Goal: Task Accomplishment & Management: Manage account settings

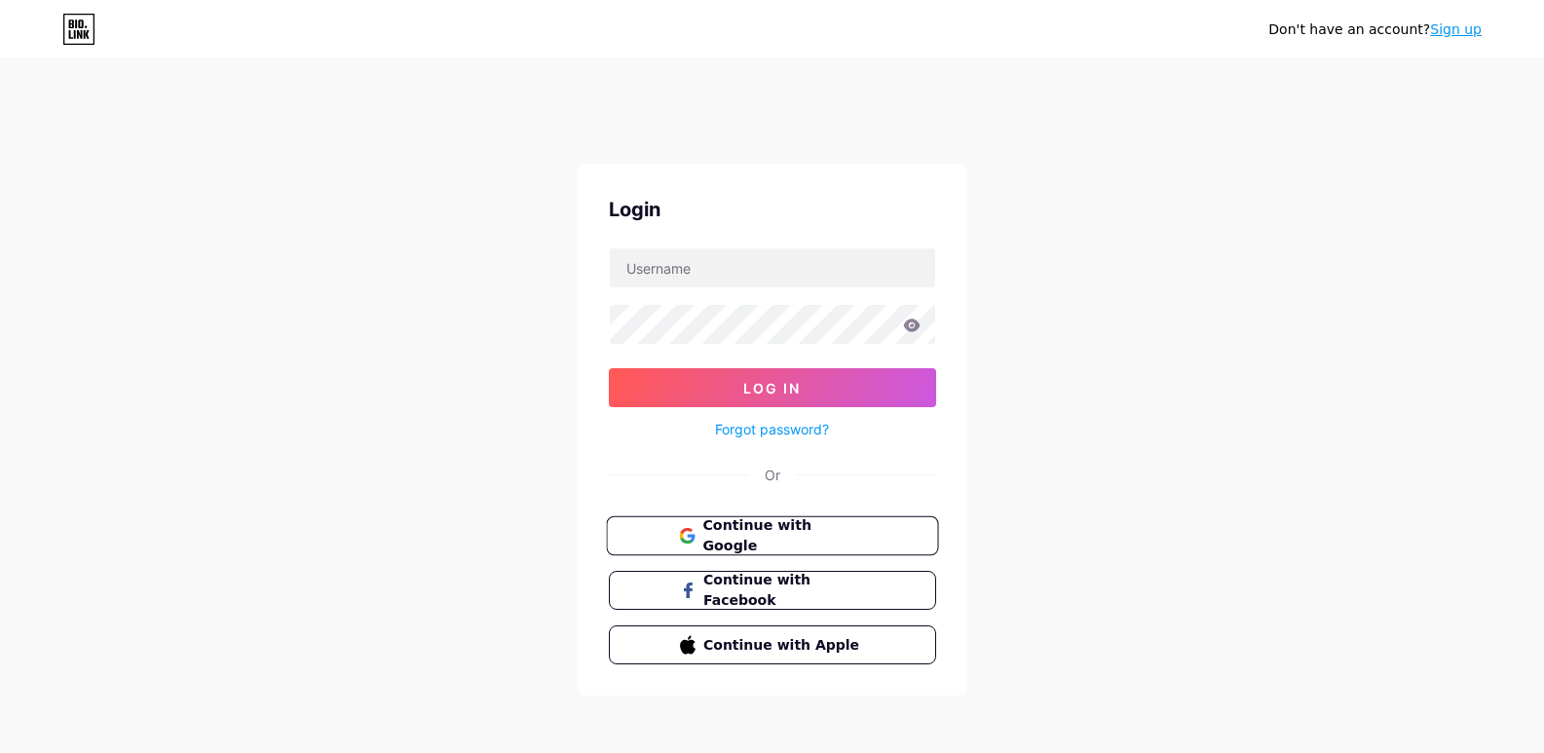
click at [878, 535] on button "Continue with Google" at bounding box center [772, 536] width 332 height 40
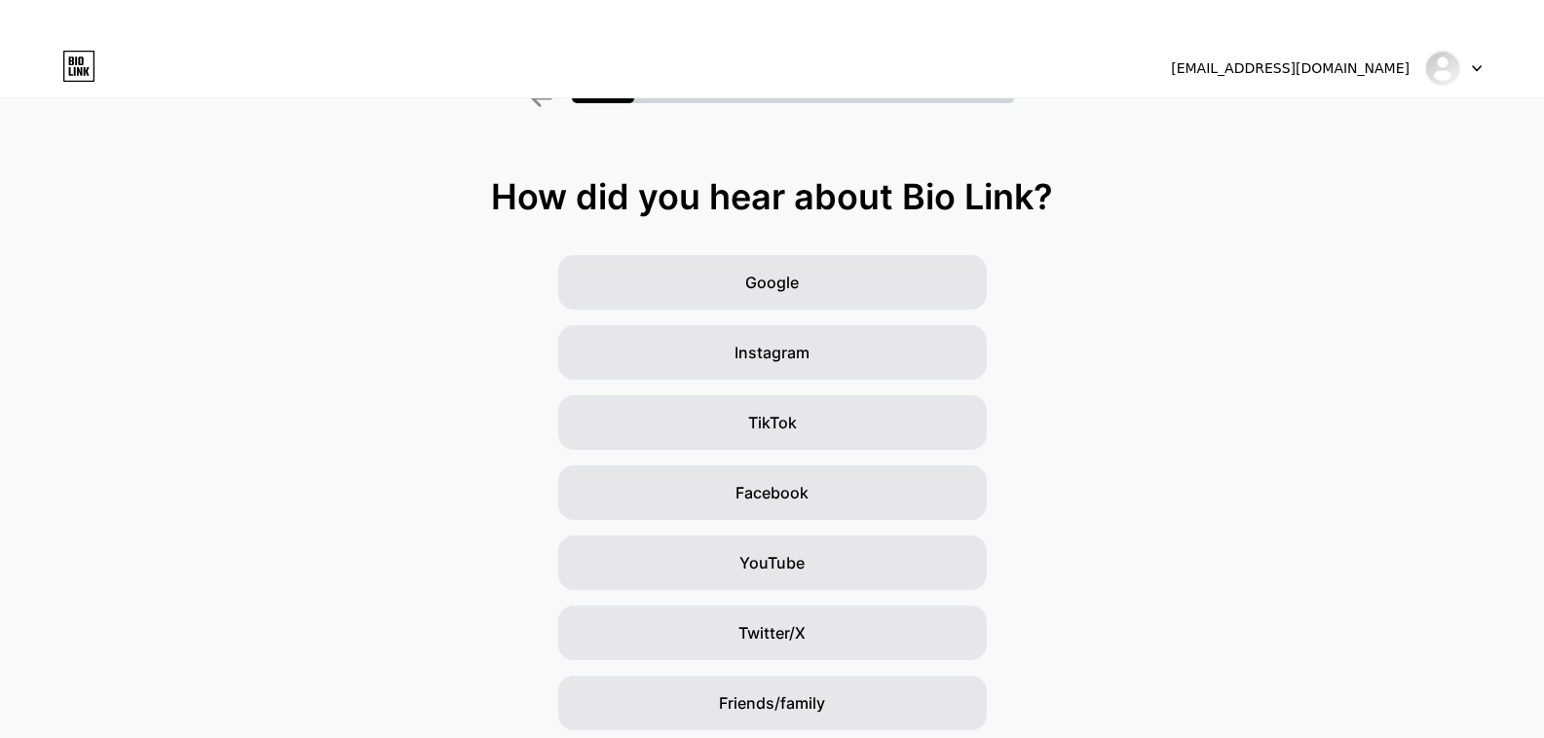
click at [1461, 67] on div at bounding box center [1453, 68] width 57 height 35
click at [1445, 58] on img at bounding box center [1442, 68] width 31 height 31
click at [1453, 62] on img at bounding box center [1442, 68] width 31 height 31
click at [1473, 62] on div at bounding box center [1453, 68] width 57 height 35
click at [1475, 67] on icon at bounding box center [1477, 68] width 8 height 5
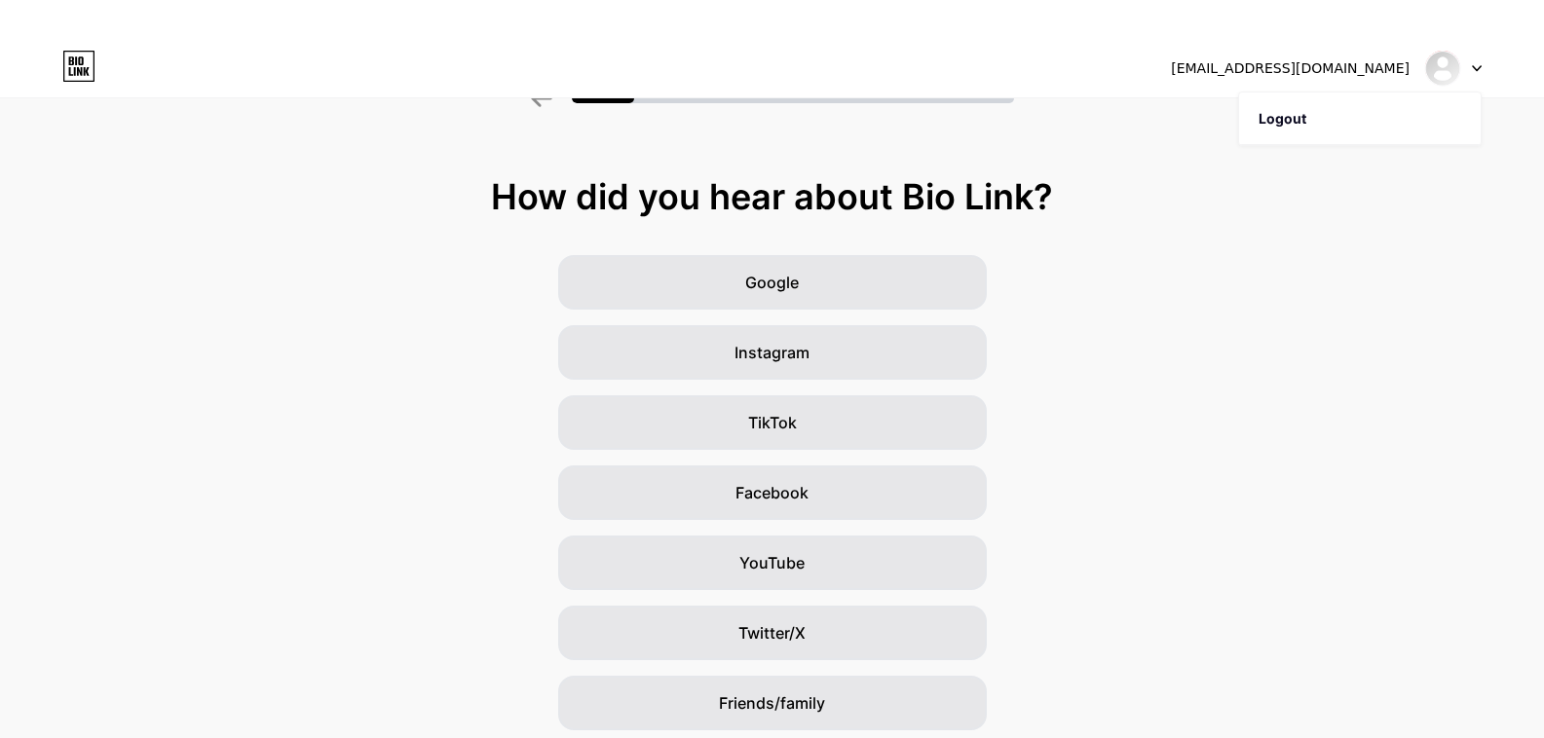
click at [1464, 67] on div at bounding box center [1453, 68] width 57 height 35
click at [1456, 67] on img at bounding box center [1442, 68] width 31 height 31
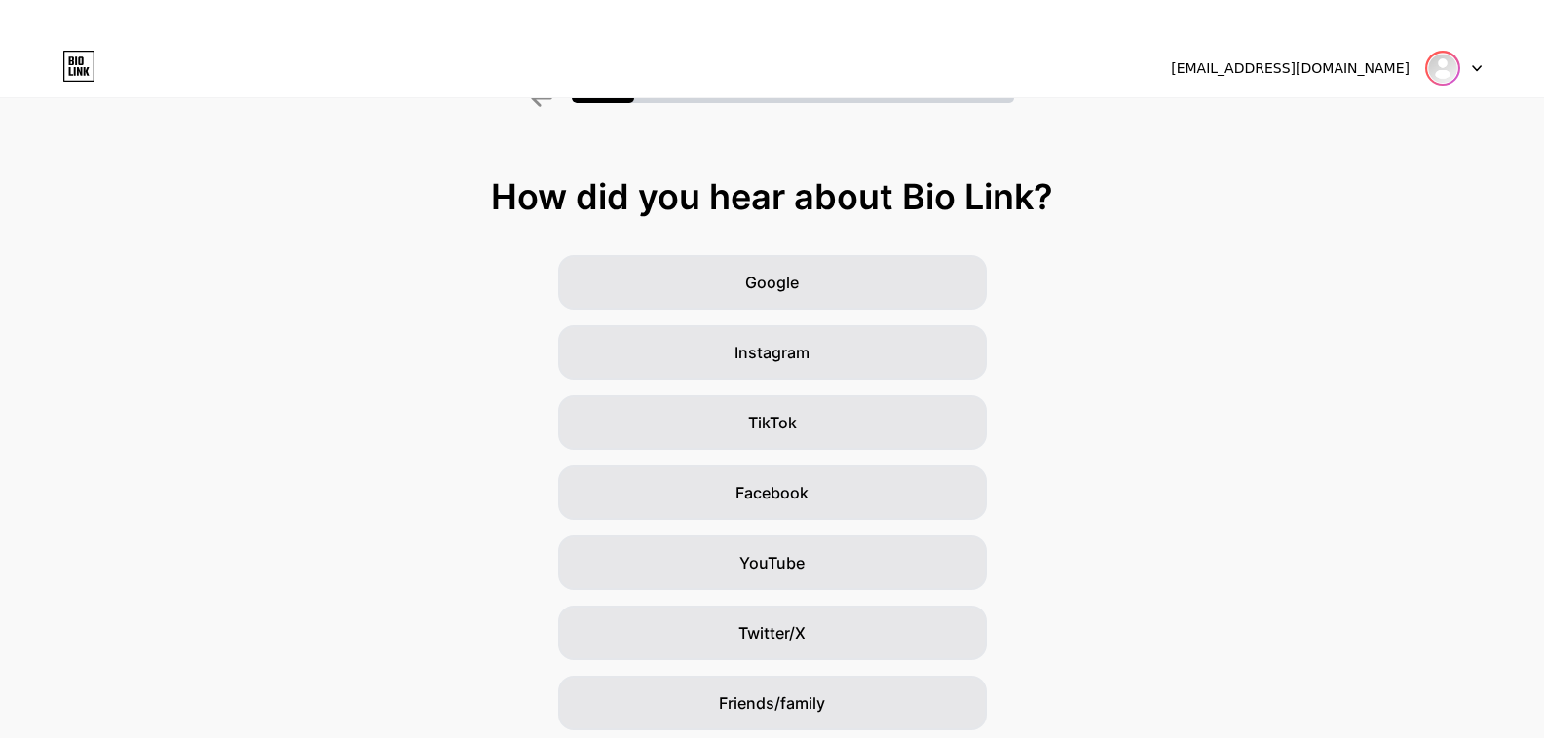
click at [1451, 67] on img at bounding box center [1442, 68] width 31 height 31
click at [1375, 67] on div "[EMAIL_ADDRESS][DOMAIN_NAME]" at bounding box center [1290, 68] width 239 height 20
click at [1442, 65] on img at bounding box center [1442, 68] width 31 height 31
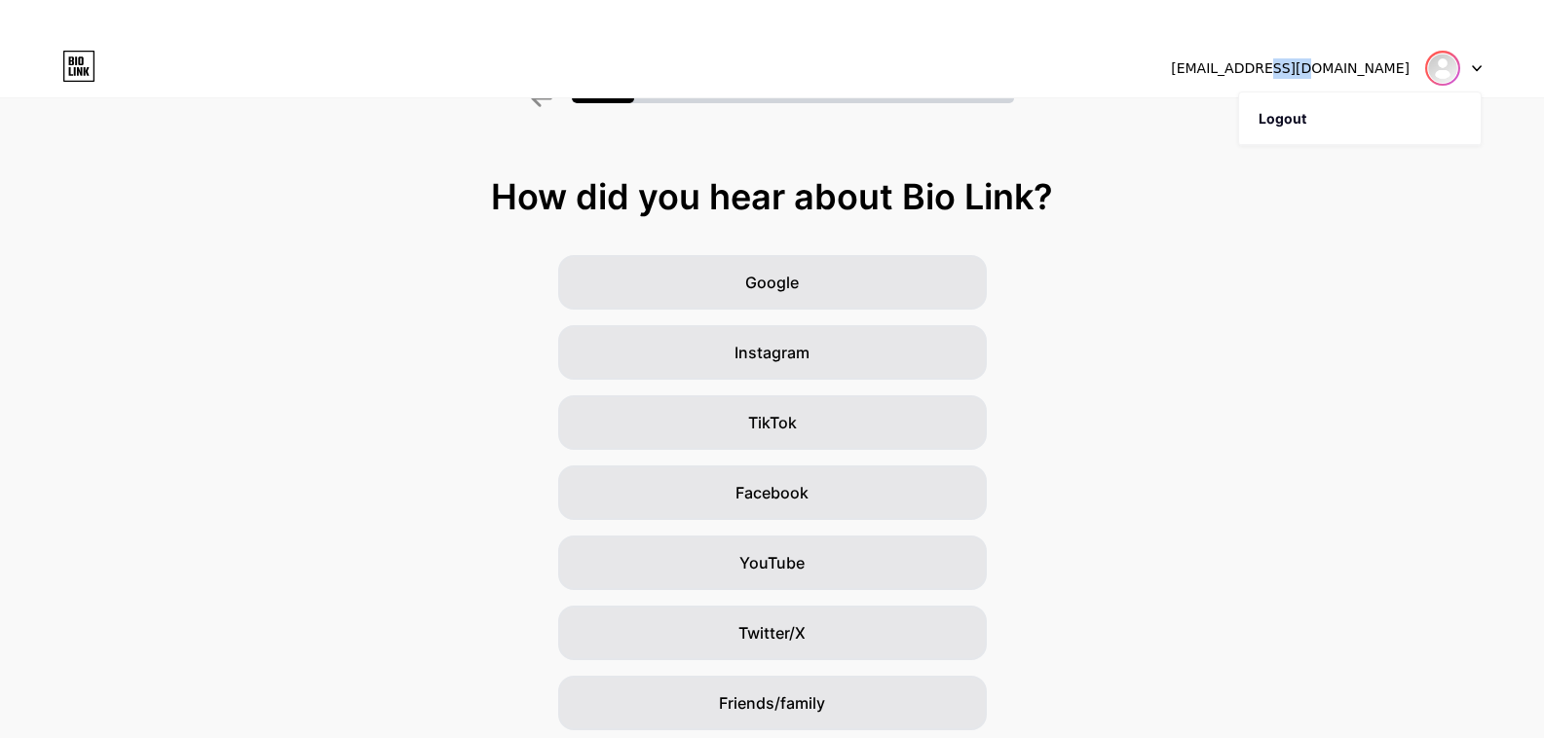
click at [1442, 65] on img at bounding box center [1442, 68] width 31 height 31
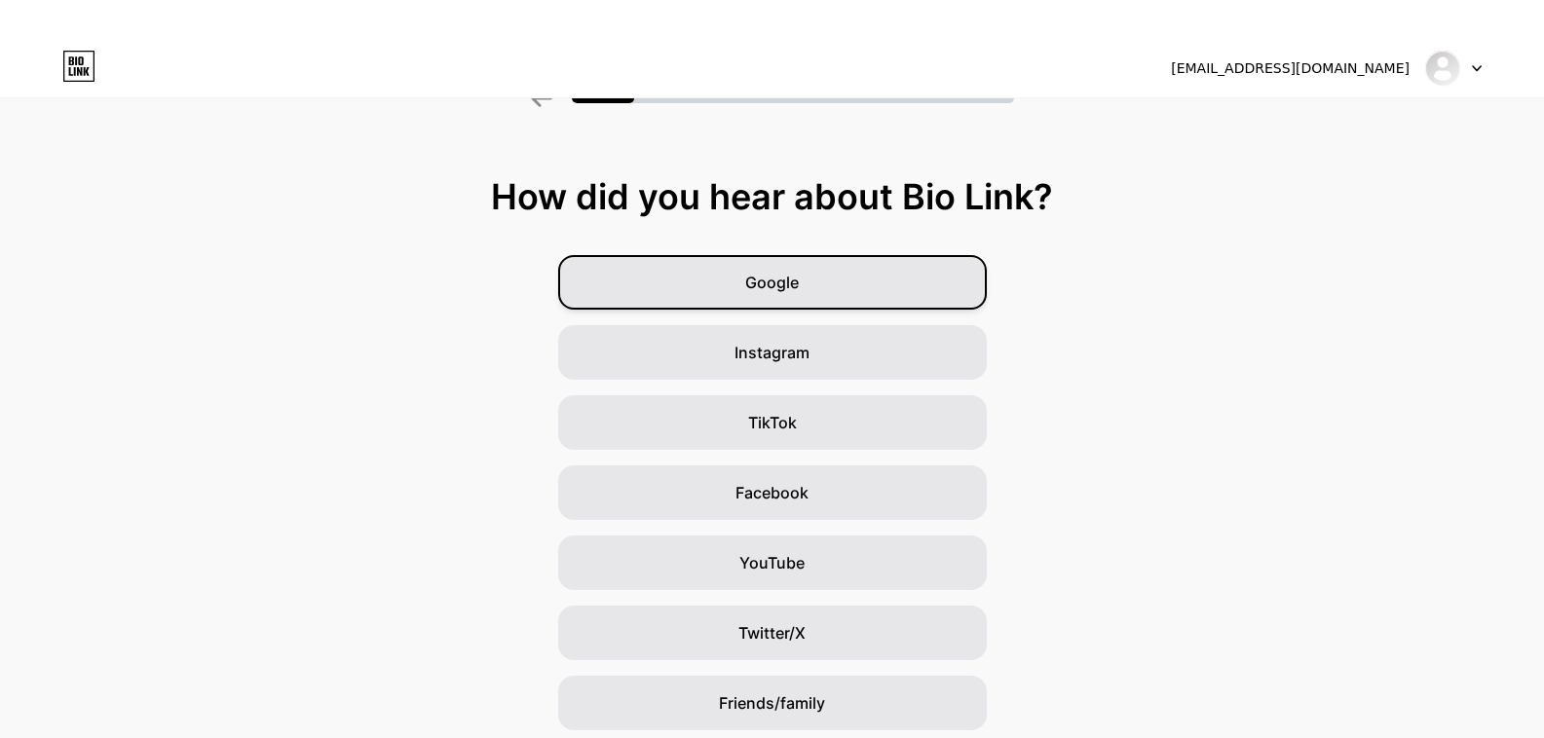
click at [677, 286] on div "Google" at bounding box center [772, 282] width 429 height 55
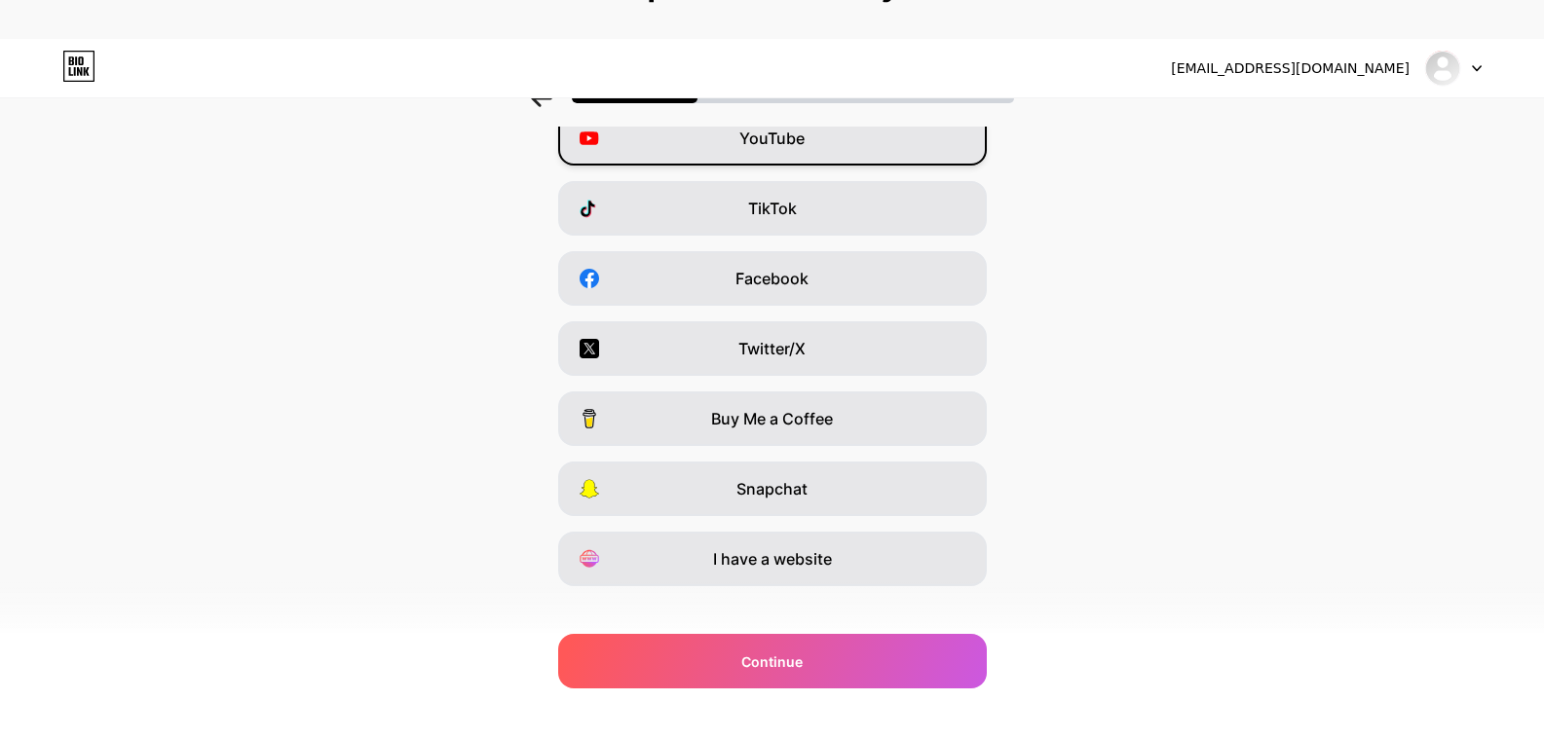
scroll to position [238, 0]
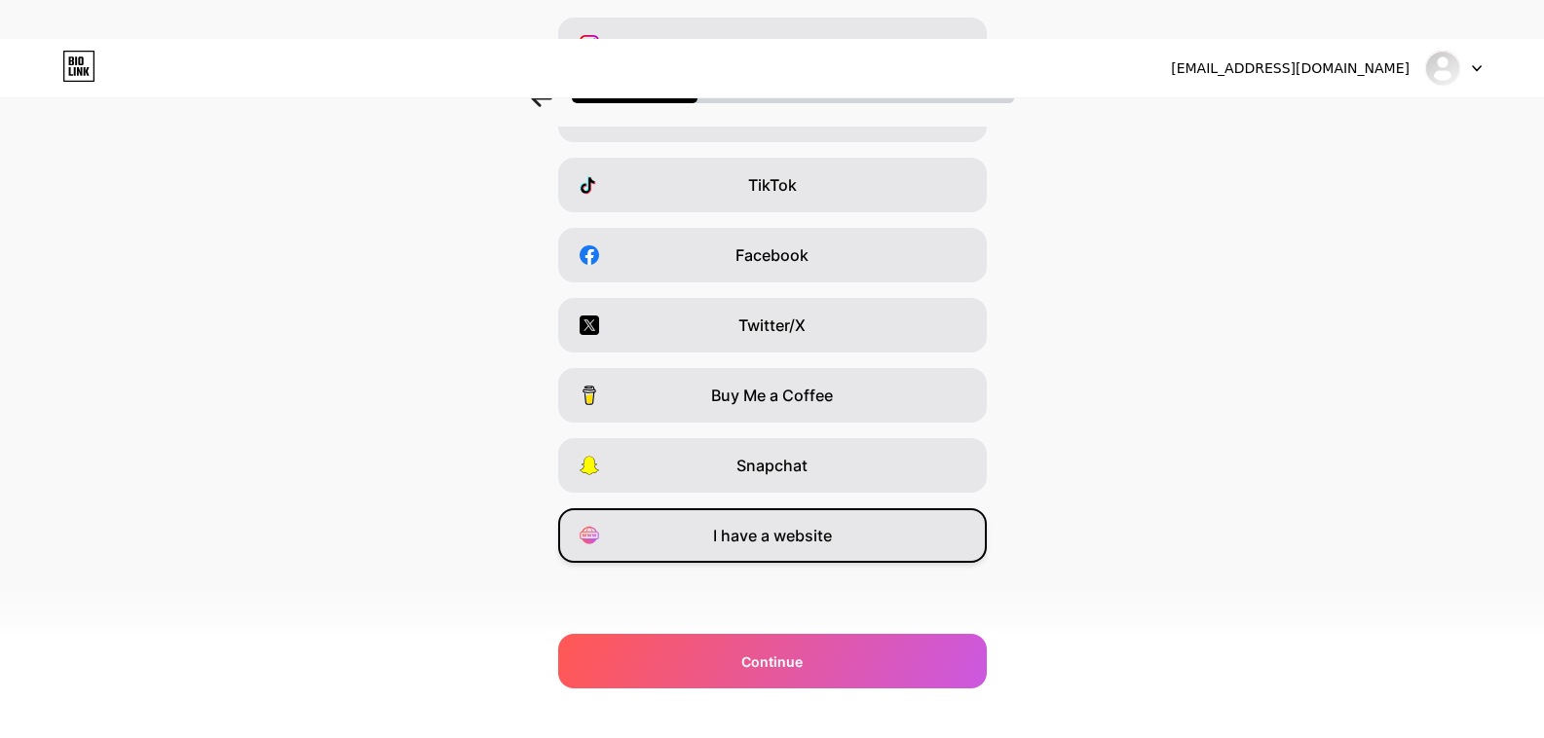
click at [704, 542] on div "I have a website" at bounding box center [772, 536] width 429 height 55
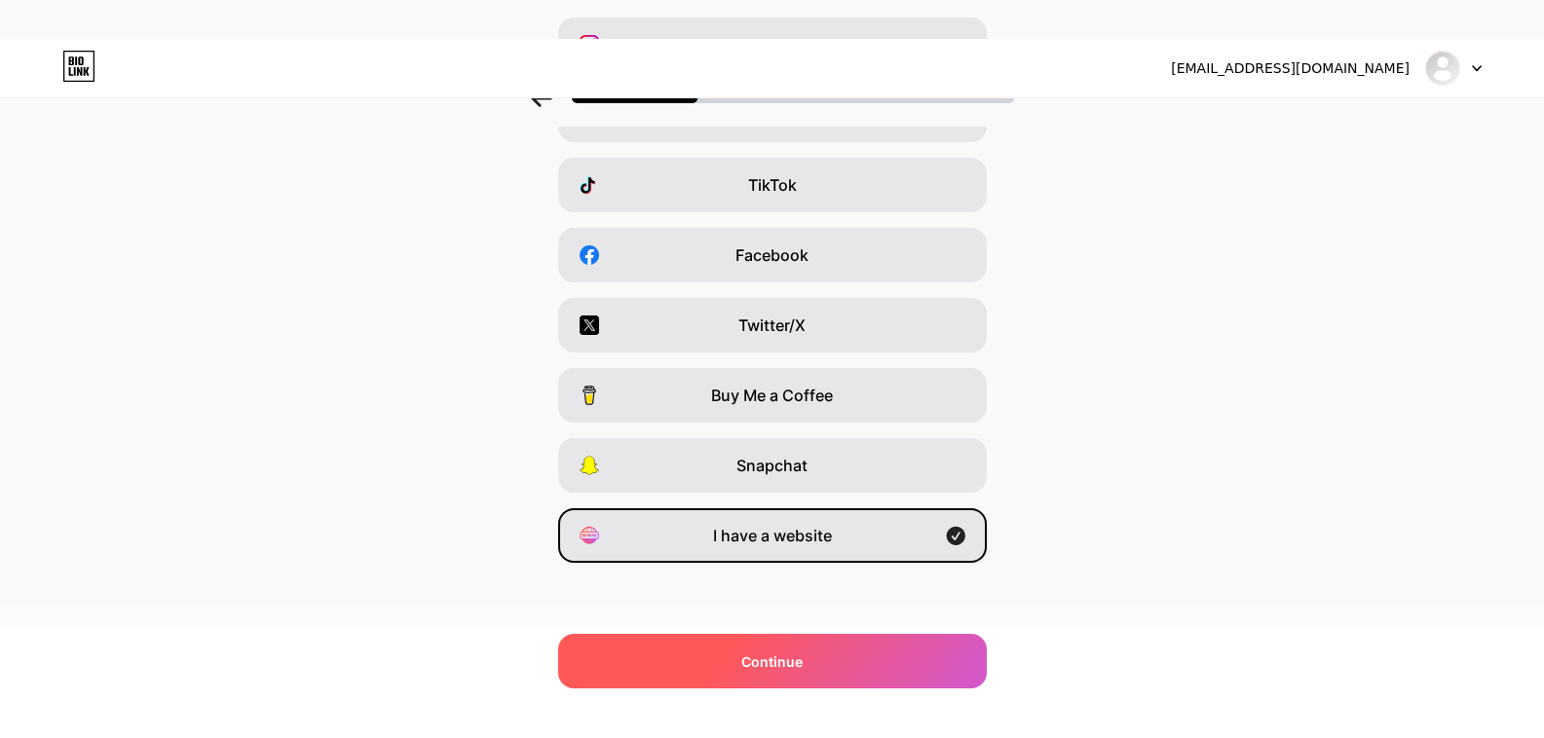
click at [726, 665] on div "Continue" at bounding box center [772, 661] width 429 height 55
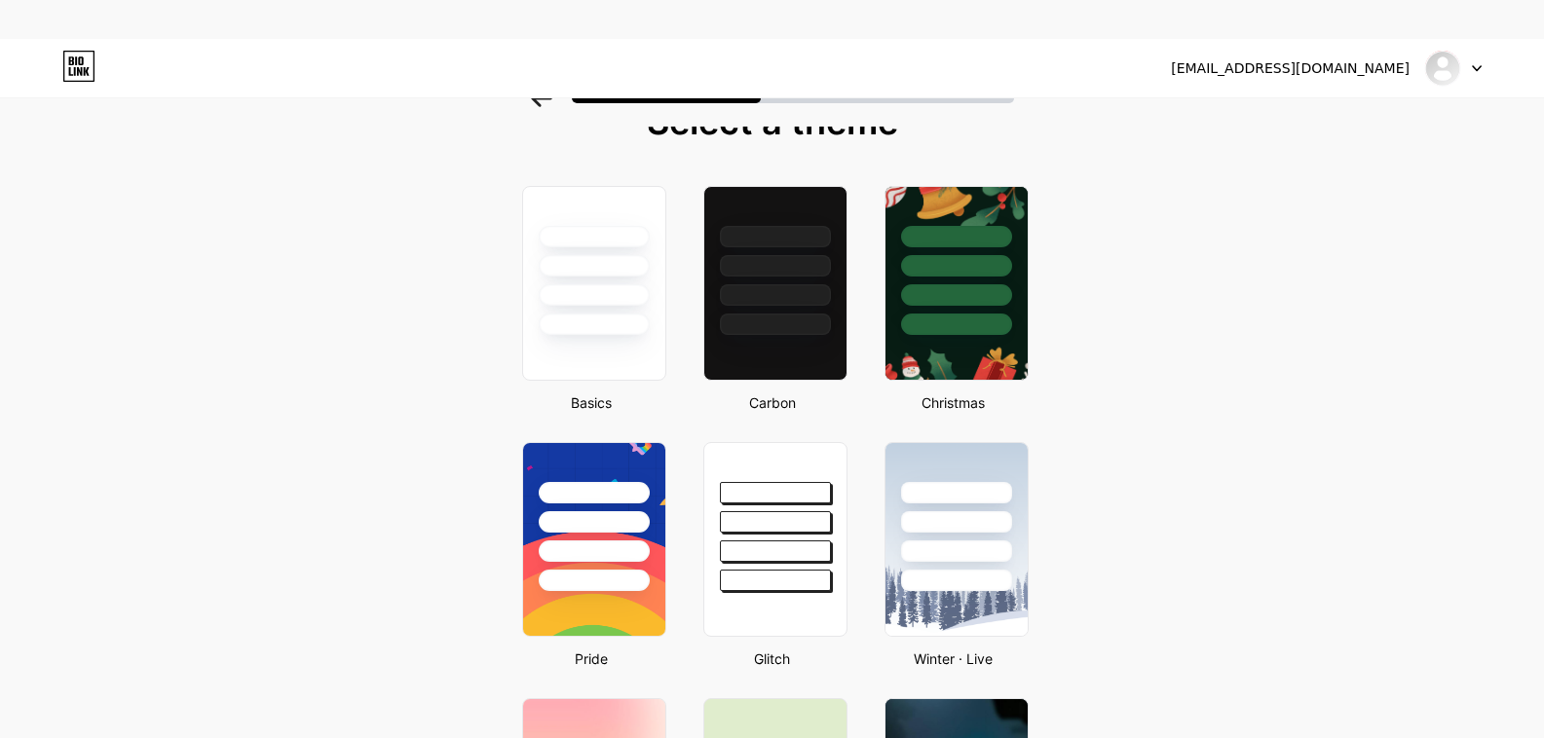
scroll to position [97, 0]
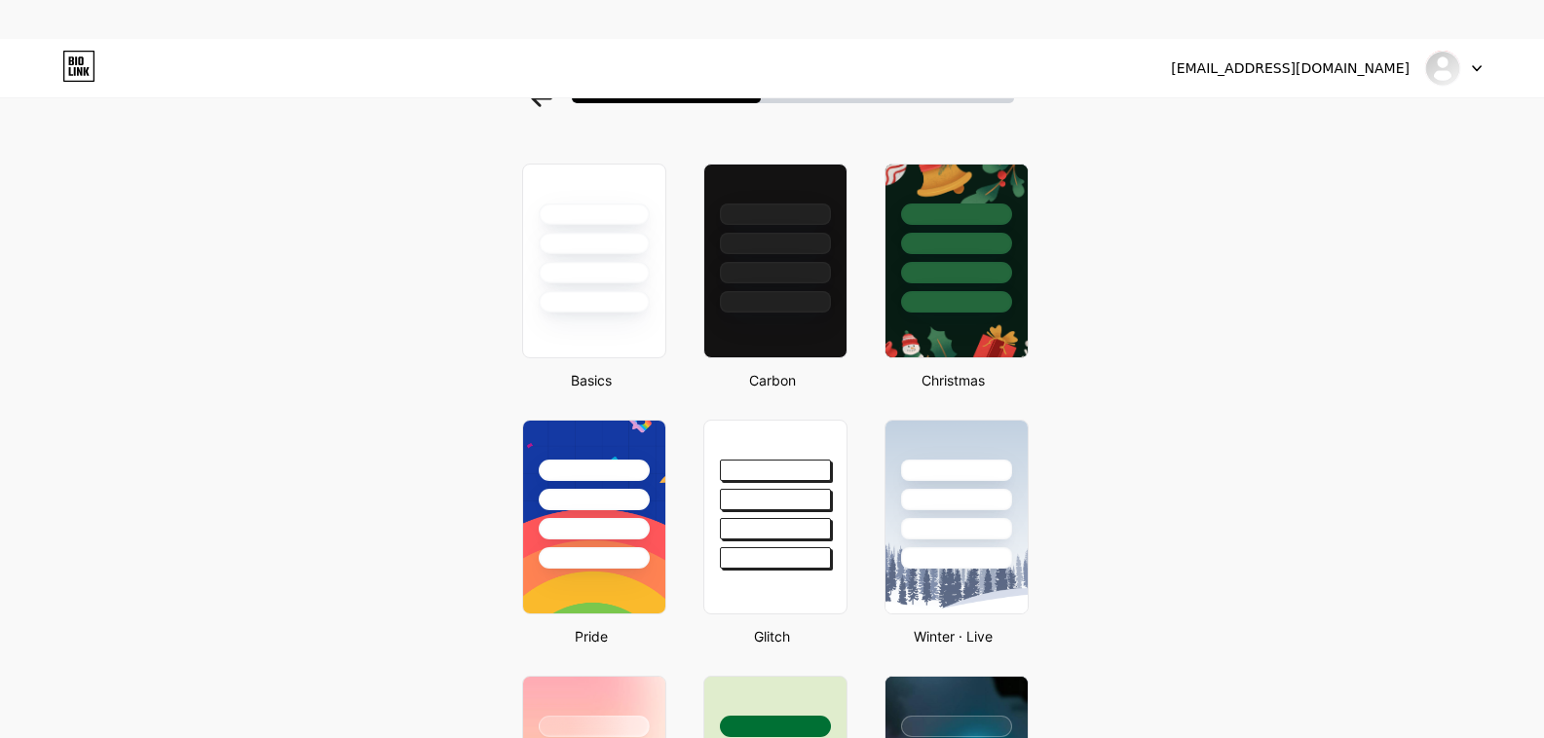
click at [1476, 65] on icon at bounding box center [1477, 68] width 10 height 7
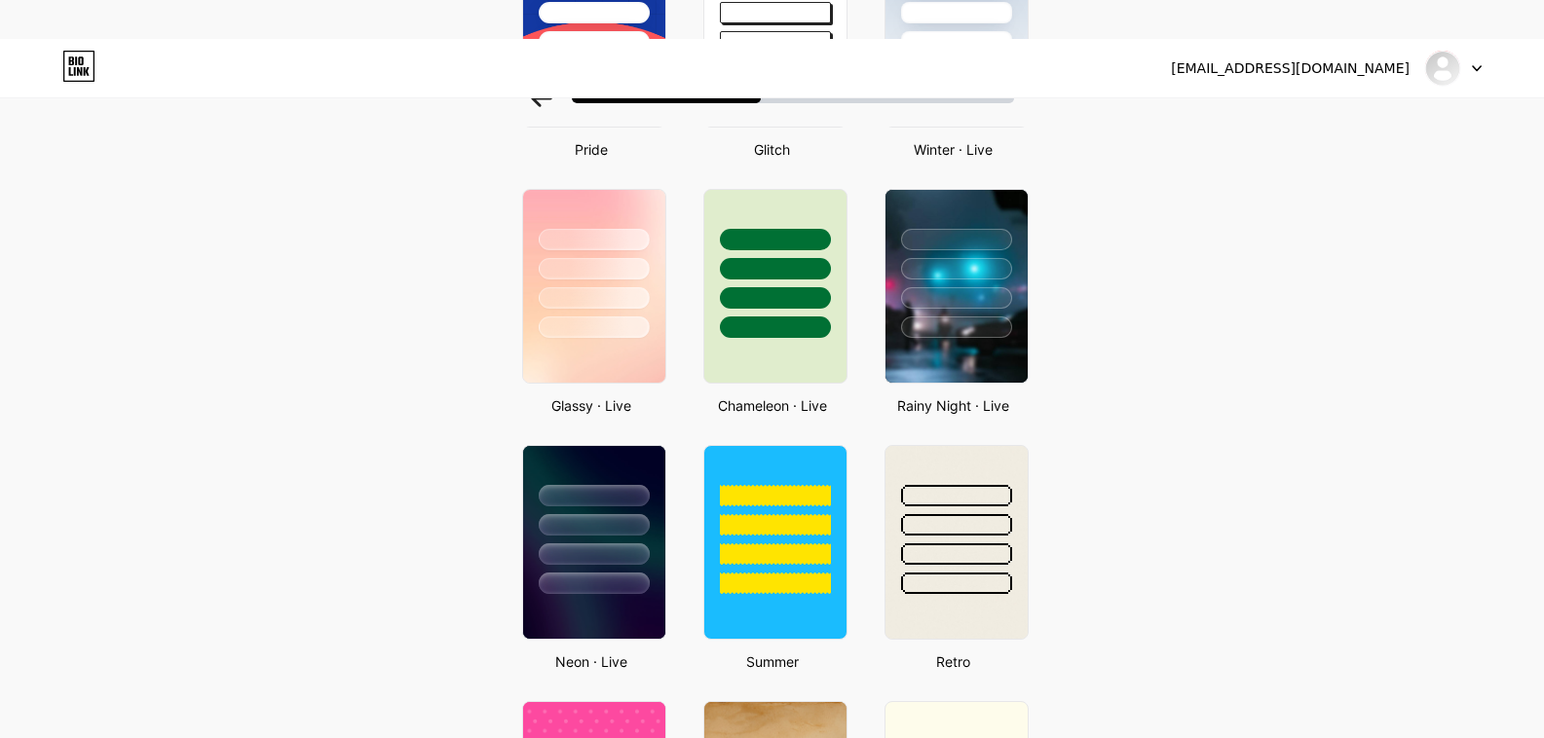
scroll to position [1072, 0]
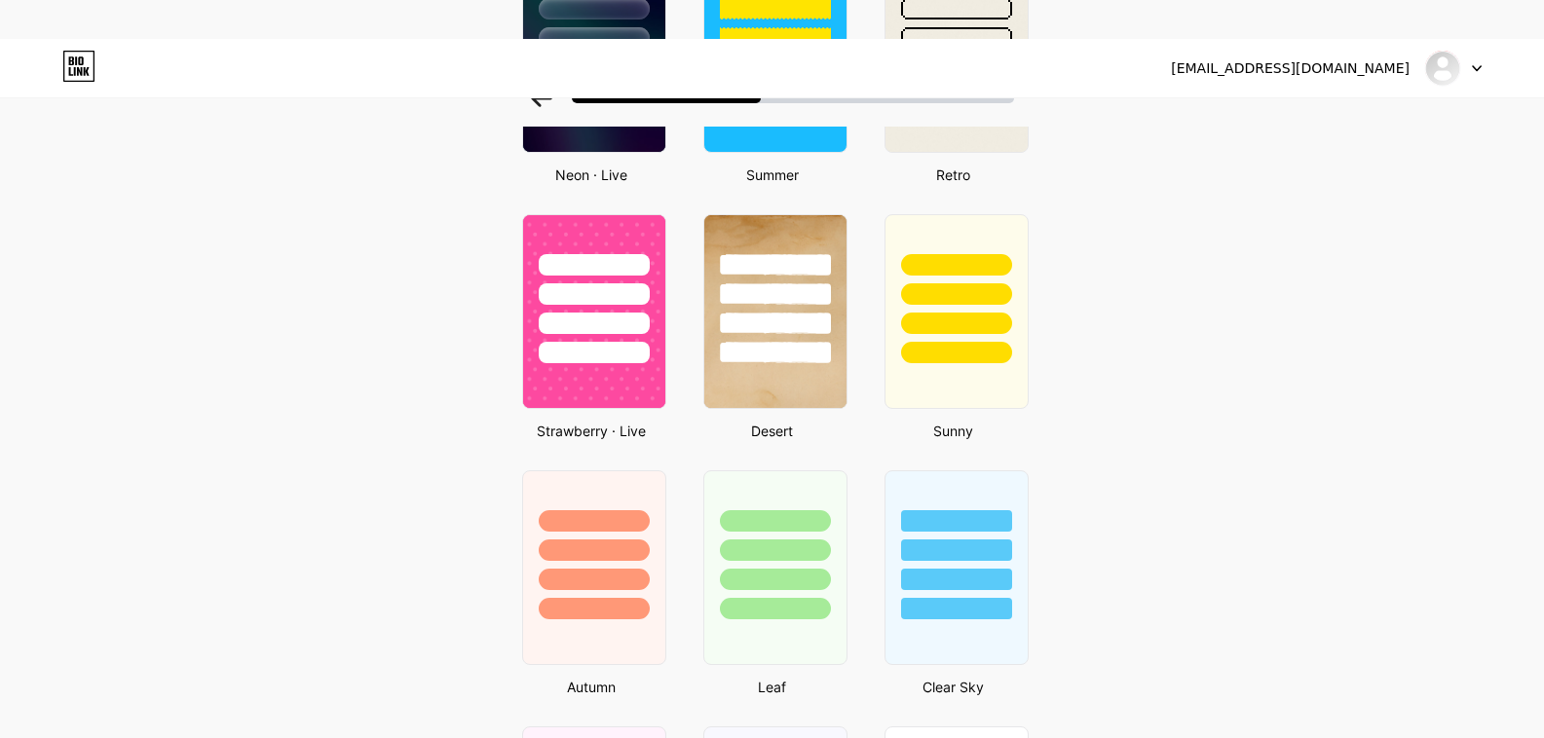
click at [1469, 79] on div at bounding box center [1453, 68] width 57 height 35
click at [1166, 260] on div "Select a theme Basics Carbon Christmas Pride Glitch Winter · Live Glassy · Live…" at bounding box center [772, 133] width 1544 height 2153
